Goal: Information Seeking & Learning: Stay updated

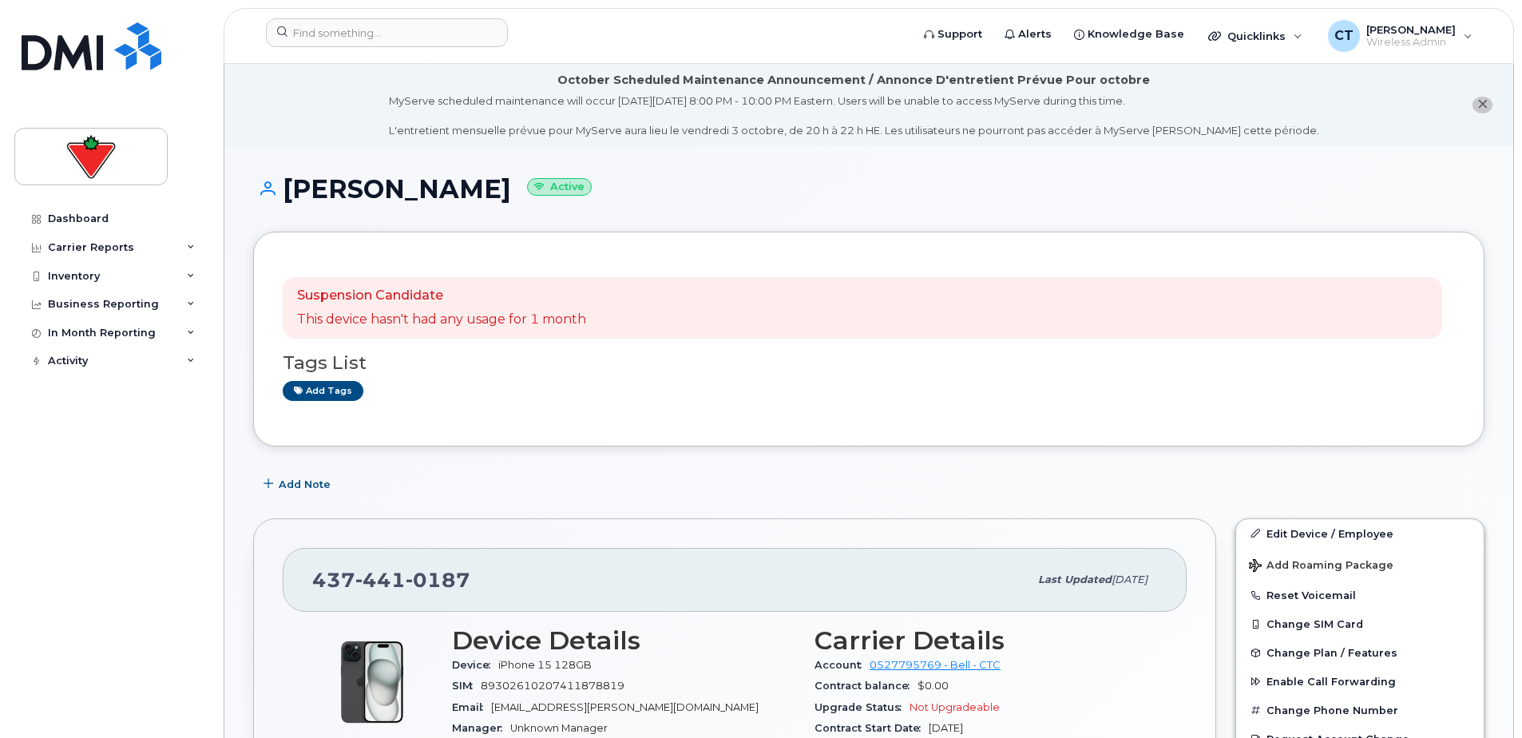
click at [652, 201] on h1 "[PERSON_NAME] Active" at bounding box center [868, 189] width 1231 height 28
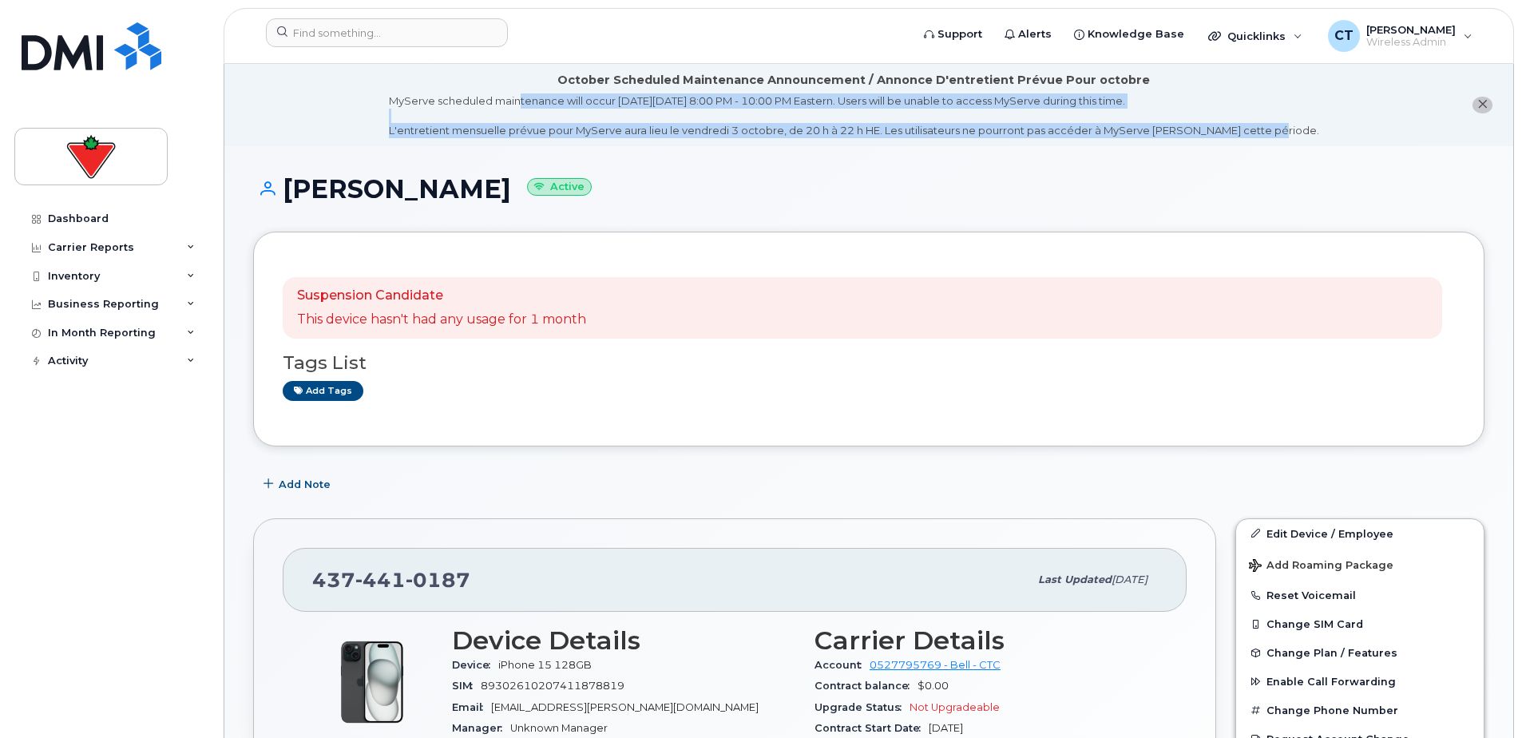
drag, startPoint x: 549, startPoint y: 87, endPoint x: 1319, endPoint y: 127, distance: 770.9
click at [1319, 127] on li "October Scheduled Maintenance Announcement / Annonce D'entretient Prévue Pour o…" at bounding box center [868, 105] width 1289 height 82
drag, startPoint x: 1324, startPoint y: 131, endPoint x: 497, endPoint y: 69, distance: 829.6
click at [497, 69] on li "October Scheduled Maintenance Announcement / Annonce D'entretient Prévue Pour o…" at bounding box center [868, 105] width 1289 height 82
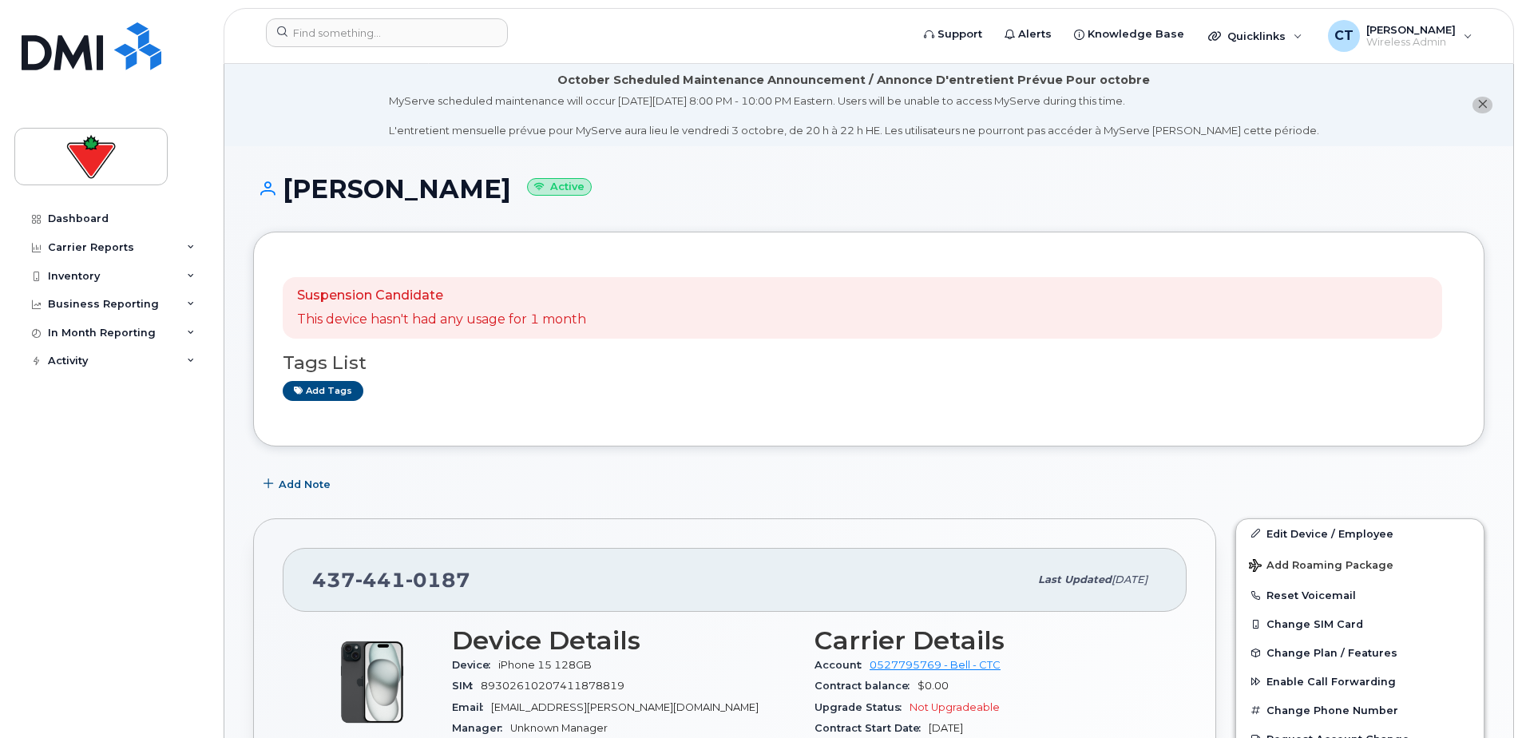
drag, startPoint x: 499, startPoint y: 69, endPoint x: 808, endPoint y: 149, distance: 319.2
click at [914, 184] on h1 "[PERSON_NAME] Active" at bounding box center [868, 189] width 1231 height 28
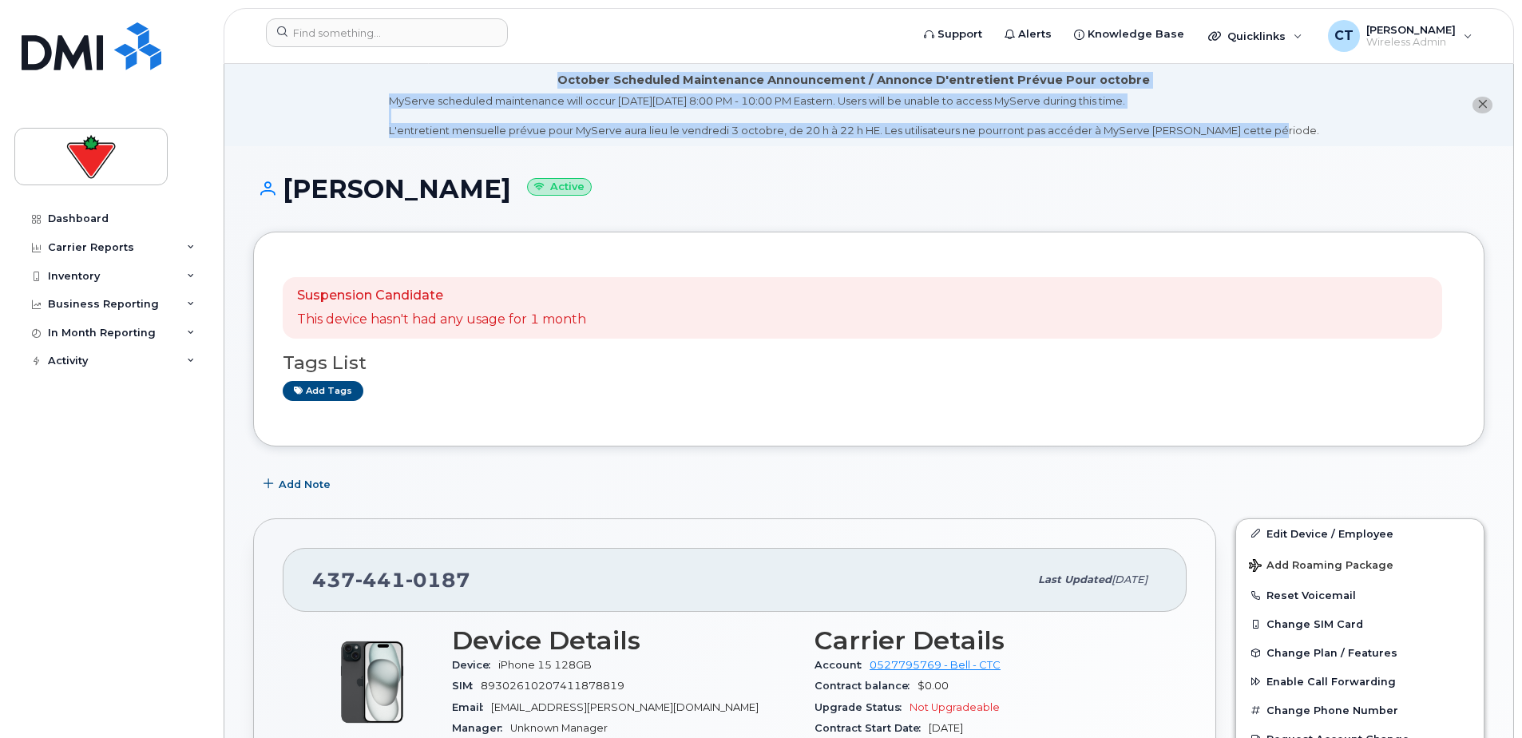
drag, startPoint x: 568, startPoint y: 77, endPoint x: 1292, endPoint y: 133, distance: 726.4
click at [1292, 133] on li "October Scheduled Maintenance Announcement / Annonce D'entretient Prévue Pour o…" at bounding box center [868, 105] width 1289 height 82
drag, startPoint x: 1292, startPoint y: 133, endPoint x: 1305, endPoint y: 133, distance: 12.8
click at [1302, 133] on li "October Scheduled Maintenance Announcement / Annonce D'entretient Prévue Pour o…" at bounding box center [868, 105] width 1289 height 82
drag, startPoint x: 1315, startPoint y: 130, endPoint x: 563, endPoint y: 74, distance: 754.4
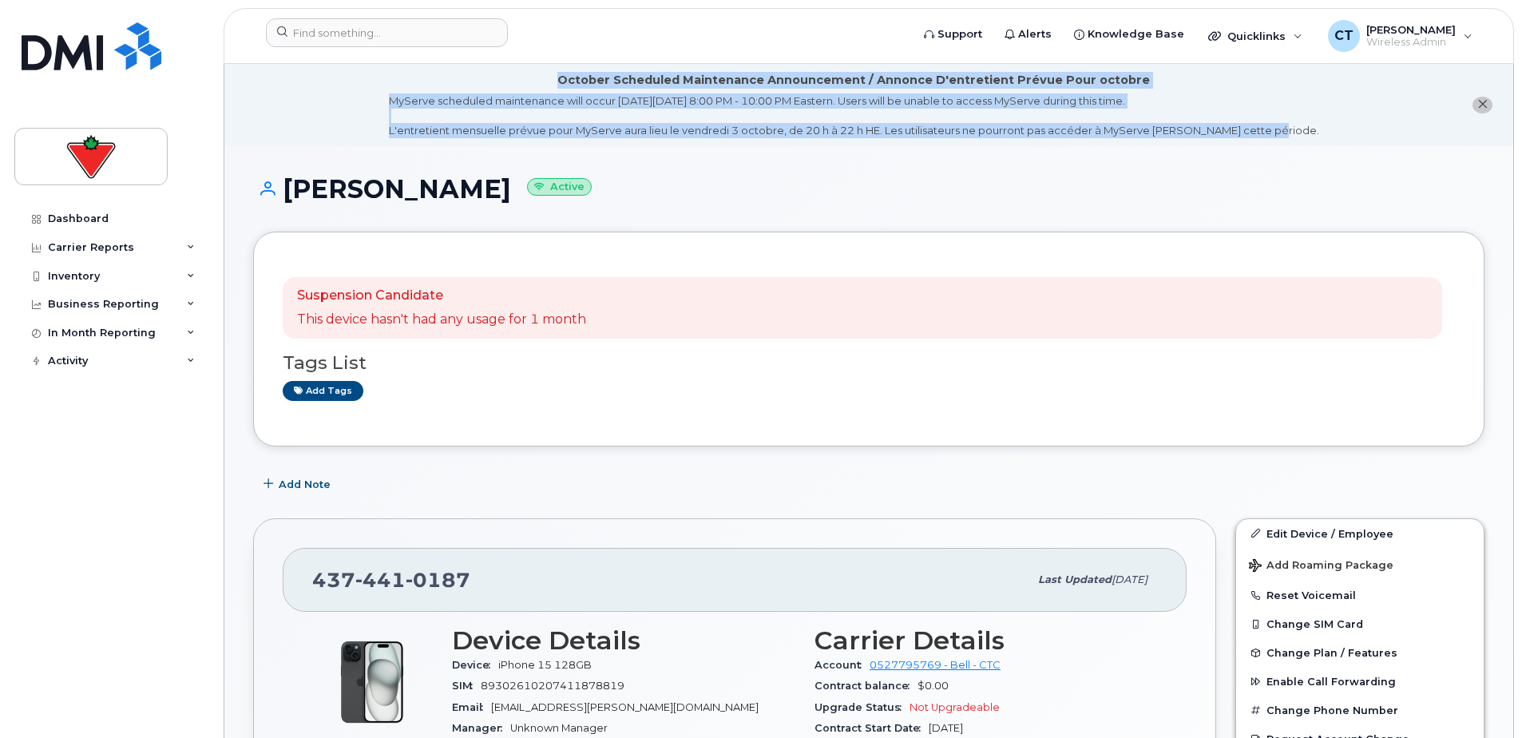
click at [563, 74] on li "October Scheduled Maintenance Announcement / Annonce D'entretient Prévue Pour o…" at bounding box center [868, 105] width 1289 height 82
click at [561, 74] on div "October Scheduled Maintenance Announcement / Annonce D'entretient Prévue Pour o…" at bounding box center [854, 105] width 930 height 66
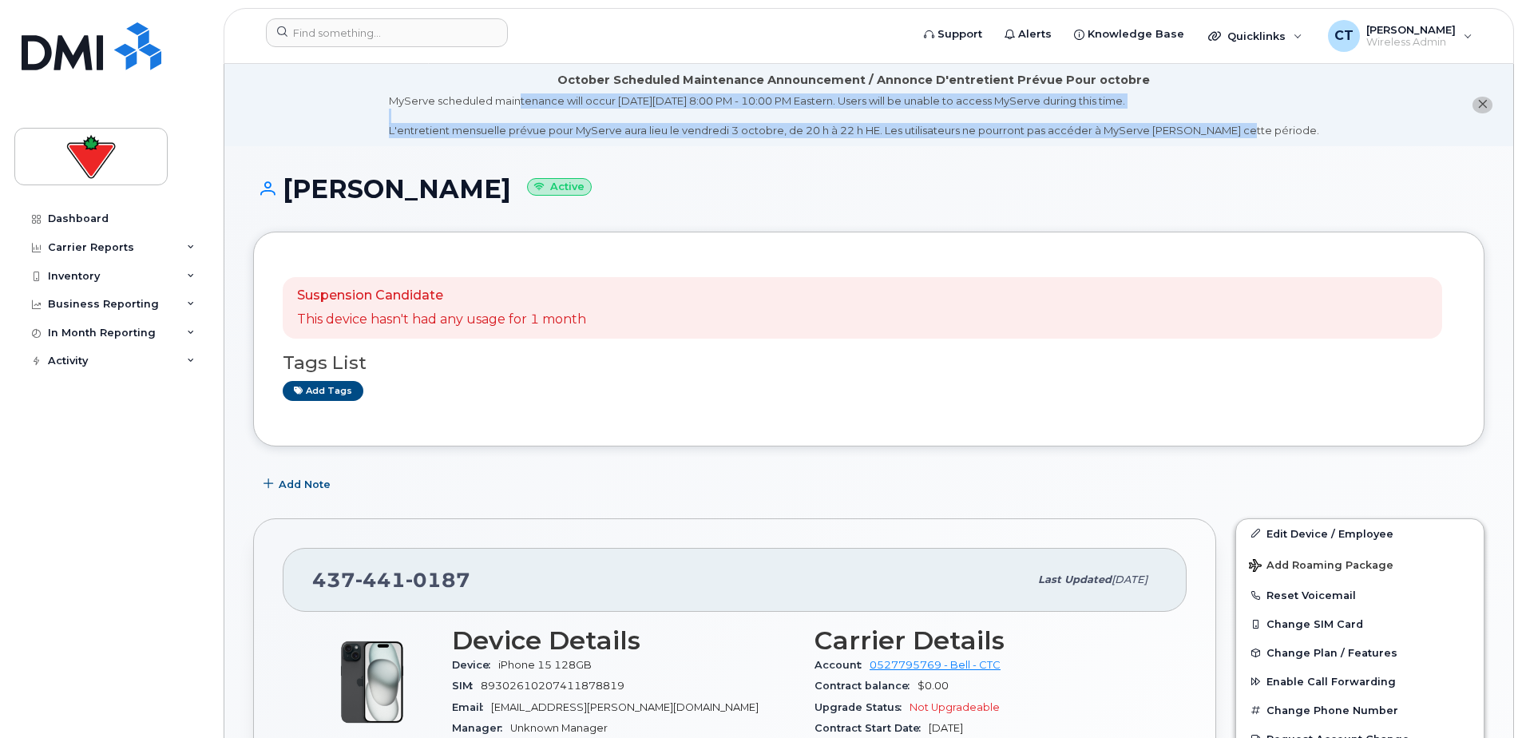
drag, startPoint x: 549, startPoint y: 76, endPoint x: 1259, endPoint y: 129, distance: 712.0
click at [1259, 129] on div "October Scheduled Maintenance Announcement / Annonce D'entretient Prévue Pour o…" at bounding box center [854, 105] width 930 height 66
drag, startPoint x: 1259, startPoint y: 129, endPoint x: 1032, endPoint y: 150, distance: 227.7
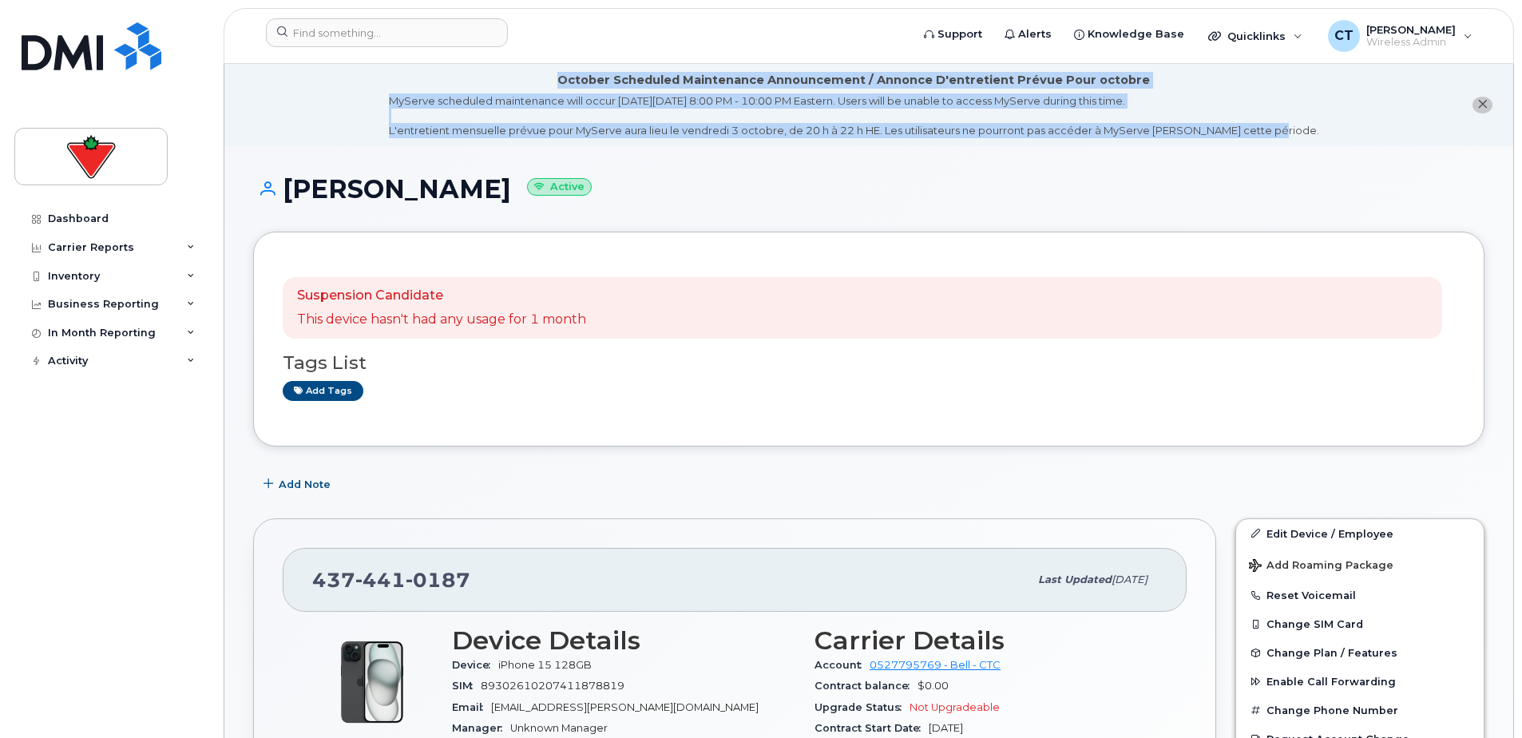
drag, startPoint x: 566, startPoint y: 80, endPoint x: 1314, endPoint y: 130, distance: 750.0
click at [1314, 130] on li "October Scheduled Maintenance Announcement / Annonce D'entretient Prévue Pour o…" at bounding box center [868, 105] width 1289 height 82
click at [1314, 133] on li "October Scheduled Maintenance Announcement / Annonce D'entretient Prévue Pour o…" at bounding box center [868, 105] width 1289 height 82
drag, startPoint x: 1299, startPoint y: 133, endPoint x: 569, endPoint y: 73, distance: 732.4
click at [569, 73] on li "October Scheduled Maintenance Announcement / Annonce D'entretient Prévue Pour o…" at bounding box center [868, 105] width 1289 height 82
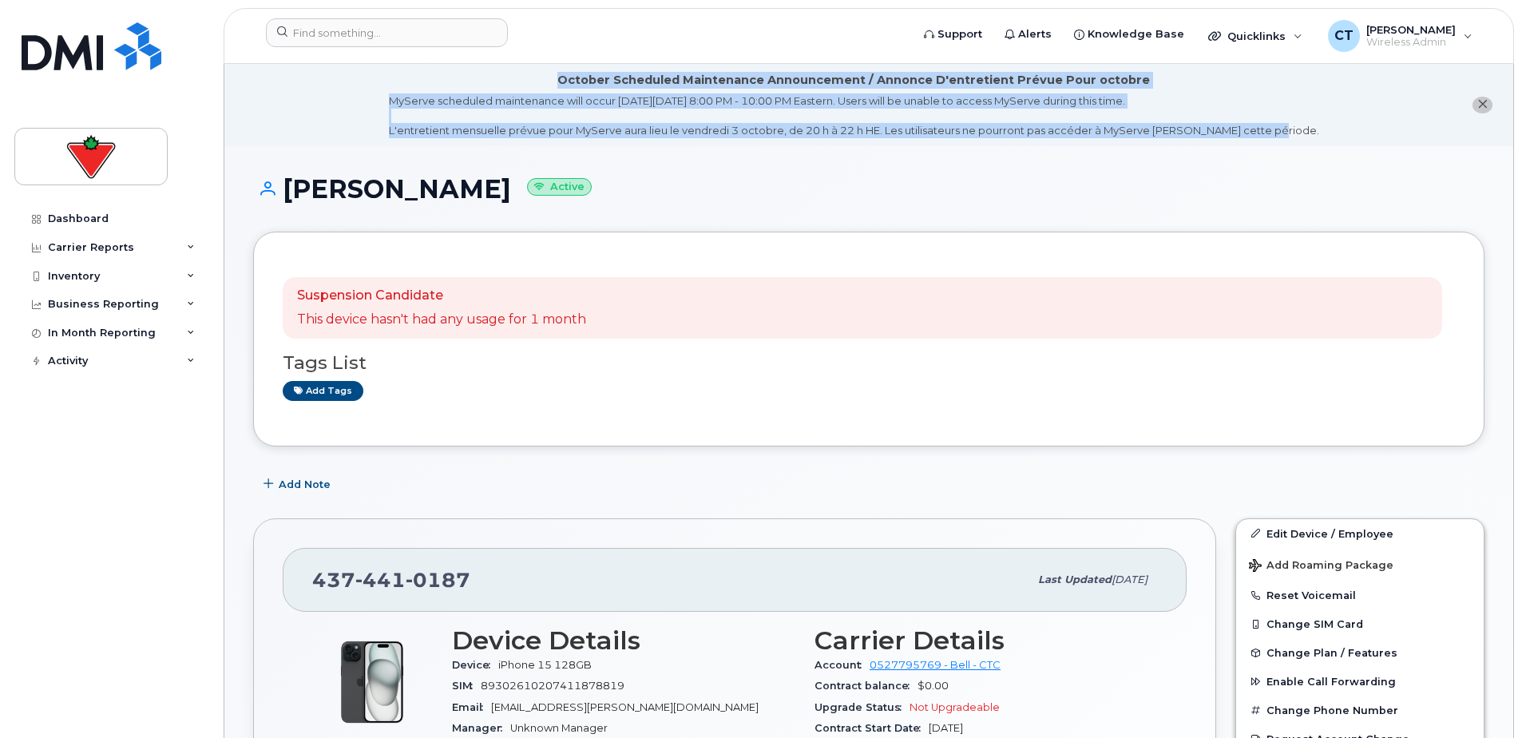
drag, startPoint x: 569, startPoint y: 73, endPoint x: 539, endPoint y: 82, distance: 31.8
click at [539, 82] on div "October Scheduled Maintenance Announcement / Annonce D'entretient Prévue Pour o…" at bounding box center [854, 105] width 930 height 66
drag, startPoint x: 561, startPoint y: 72, endPoint x: 1299, endPoint y: 133, distance: 740.4
click at [1299, 133] on li "October Scheduled Maintenance Announcement / Annonce D'entretient Prévue Pour o…" at bounding box center [868, 105] width 1289 height 82
drag, startPoint x: 1299, startPoint y: 133, endPoint x: 1309, endPoint y: 131, distance: 9.7
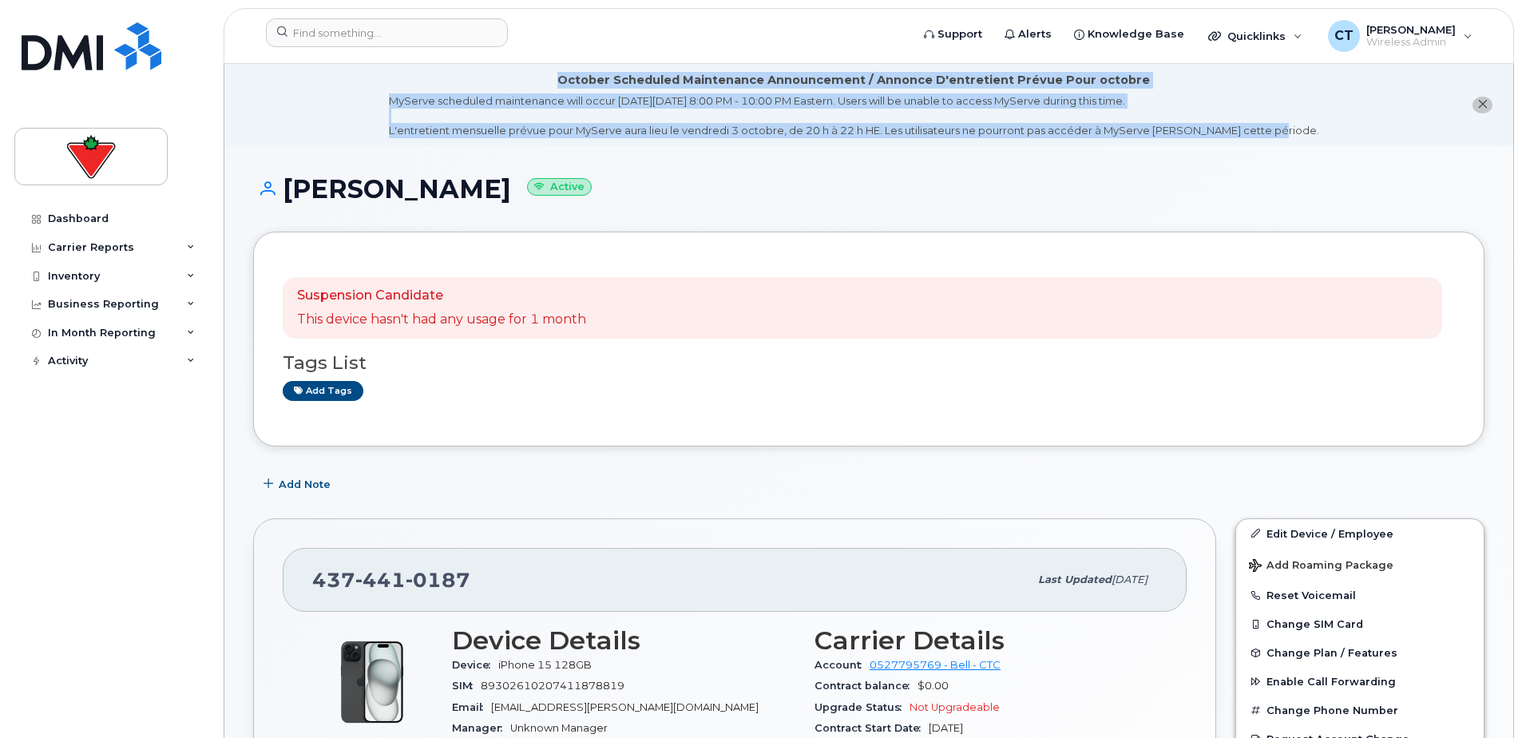
click at [1309, 131] on li "October Scheduled Maintenance Announcement / Annonce D'entretient Prévue Pour o…" at bounding box center [868, 105] width 1289 height 82
drag, startPoint x: 1309, startPoint y: 131, endPoint x: 567, endPoint y: 77, distance: 743.8
click at [567, 77] on li "October Scheduled Maintenance Announcement / Annonce D'entretient Prévue Pour o…" at bounding box center [868, 105] width 1289 height 82
drag, startPoint x: 567, startPoint y: 77, endPoint x: 545, endPoint y: 77, distance: 21.6
click at [545, 77] on div "October Scheduled Maintenance Announcement / Annonce D'entretient Prévue Pour o…" at bounding box center [854, 105] width 930 height 66
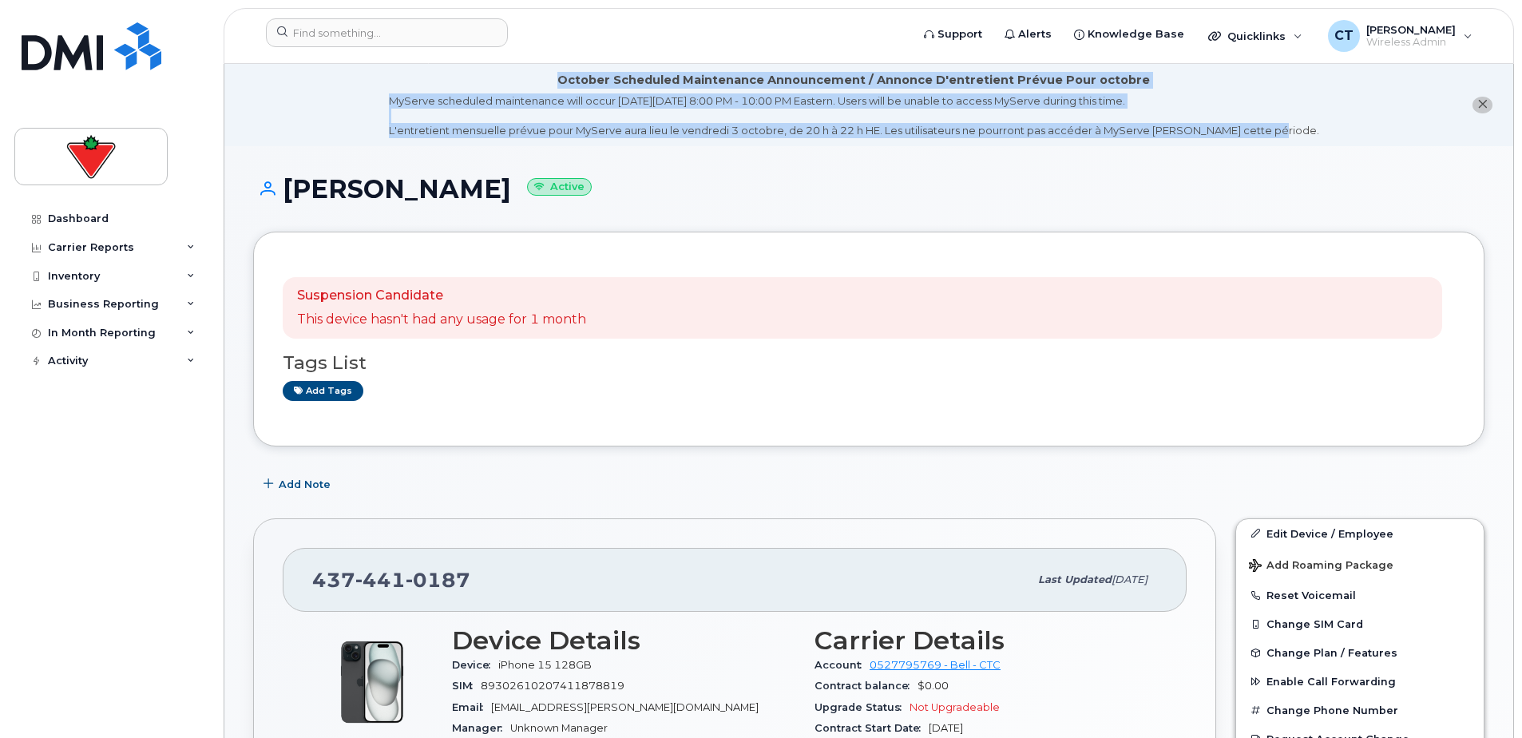
drag, startPoint x: 569, startPoint y: 75, endPoint x: 1356, endPoint y: 127, distance: 789.1
click at [1356, 127] on li "October Scheduled Maintenance Announcement / Annonce D'entretient Prévue Pour o…" at bounding box center [868, 105] width 1289 height 82
drag, startPoint x: 1356, startPoint y: 127, endPoint x: 1325, endPoint y: 134, distance: 32.0
click at [1323, 134] on li "October Scheduled Maintenance Announcement / Annonce D'entretient Prévue Pour o…" at bounding box center [868, 105] width 1289 height 82
drag, startPoint x: 1334, startPoint y: 129, endPoint x: 562, endPoint y: 72, distance: 773.6
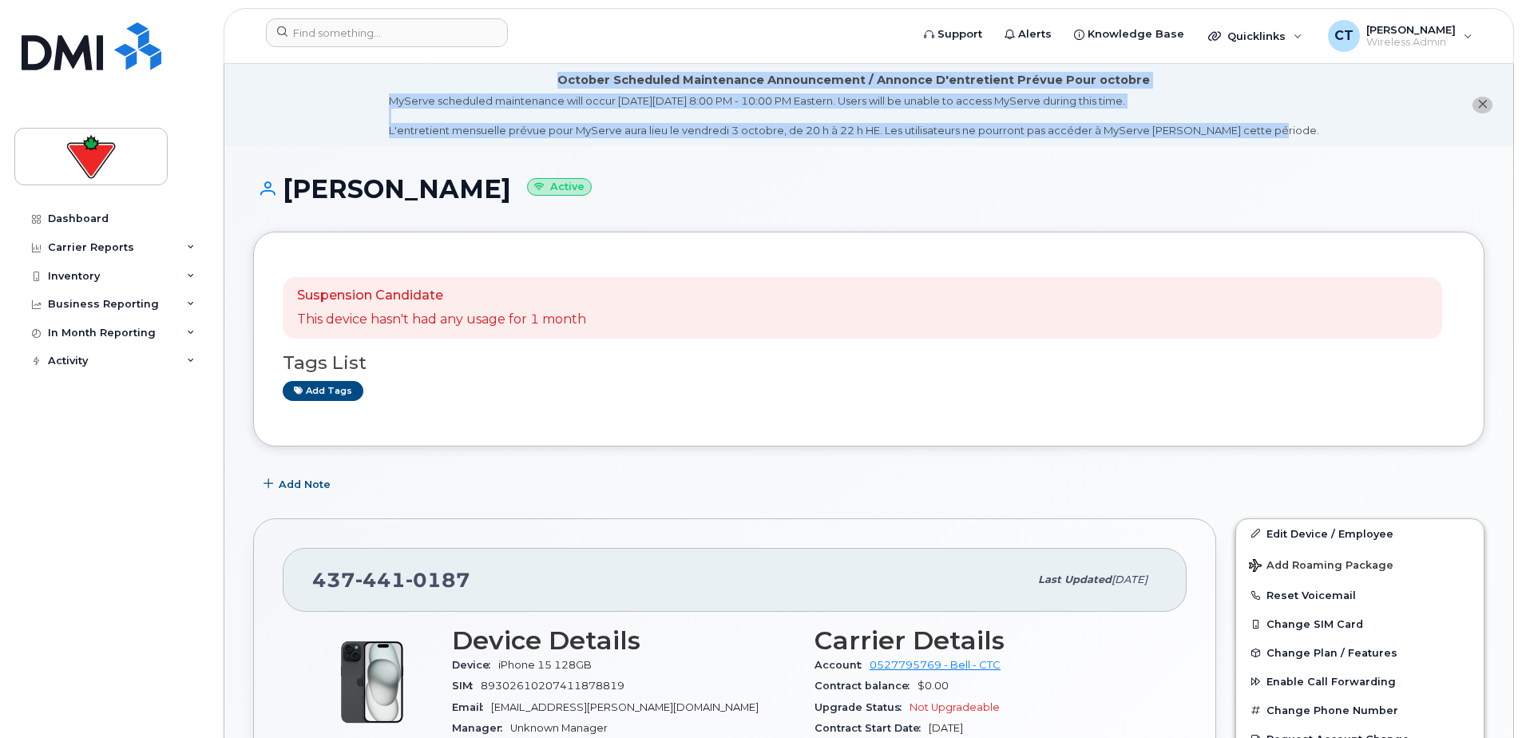
click at [562, 72] on li "October Scheduled Maintenance Announcement / Annonce D'entretient Prévue Pour o…" at bounding box center [868, 105] width 1289 height 82
drag, startPoint x: 562, startPoint y: 72, endPoint x: 537, endPoint y: 79, distance: 26.5
click at [537, 78] on div "October Scheduled Maintenance Announcement / Annonce D'entretient Prévue Pour o…" at bounding box center [854, 105] width 930 height 66
